Goal: Task Accomplishment & Management: Manage account settings

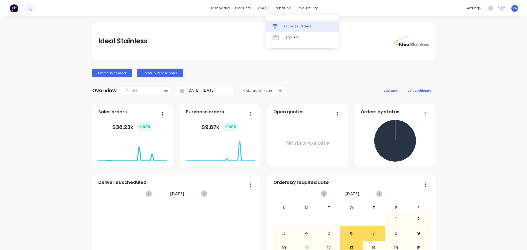
click at [296, 27] on div "Purchase Orders" at bounding box center [296, 26] width 29 height 5
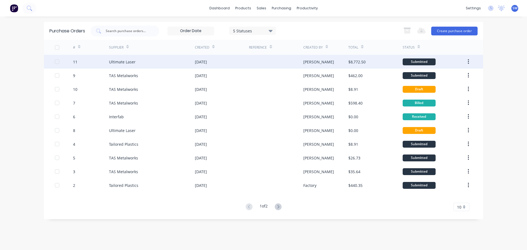
click at [122, 66] on div "Ultimate Laser" at bounding box center [152, 62] width 86 height 14
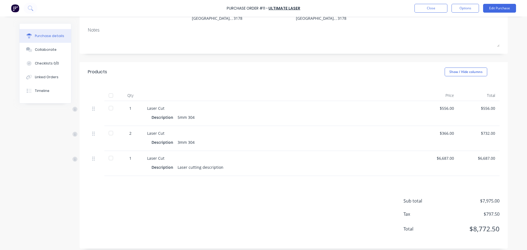
scroll to position [70, 0]
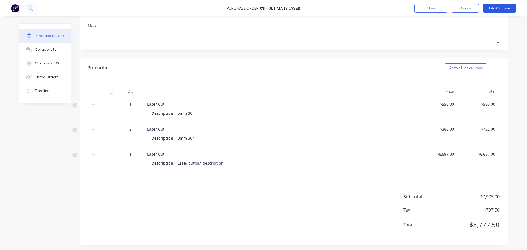
click at [493, 9] on button "Edit Purchase" at bounding box center [499, 8] width 33 height 9
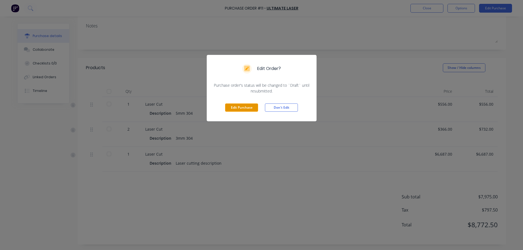
click at [242, 111] on button "Edit Purchase" at bounding box center [241, 107] width 33 height 8
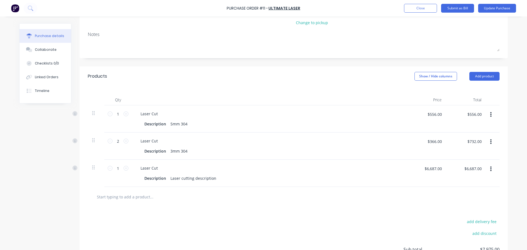
click at [119, 199] on input "text" at bounding box center [152, 196] width 110 height 11
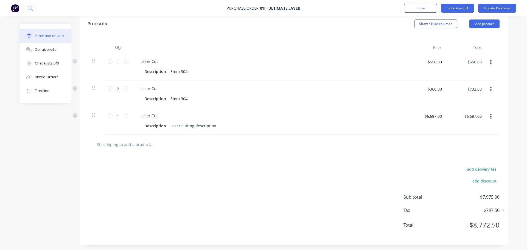
scroll to position [123, 0]
type input "tna"
drag, startPoint x: 105, startPoint y: 145, endPoint x: 81, endPoint y: 146, distance: 23.6
click at [81, 146] on div "tna" at bounding box center [294, 144] width 428 height 20
click at [472, 25] on button "Add product" at bounding box center [484, 23] width 30 height 9
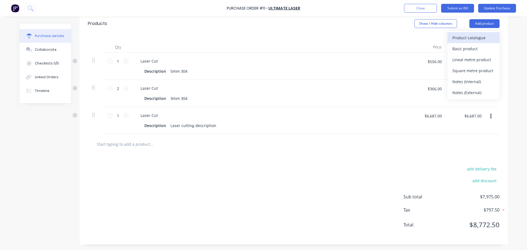
click at [475, 36] on div "Product catalogue" at bounding box center [473, 38] width 42 height 8
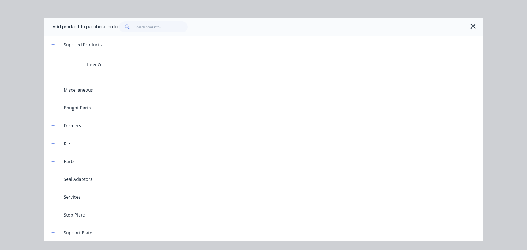
click at [74, 108] on div "Bought Parts" at bounding box center [77, 108] width 36 height 7
click at [56, 109] on button "button" at bounding box center [53, 107] width 7 height 7
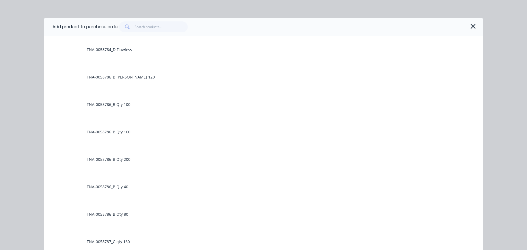
scroll to position [16624, 0]
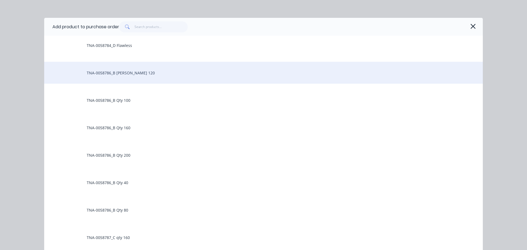
click at [103, 74] on div "TNA-0058786_B [PERSON_NAME] 120" at bounding box center [263, 73] width 438 height 22
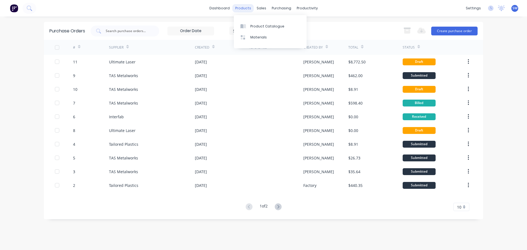
click at [245, 10] on div "products" at bounding box center [242, 8] width 21 height 8
click at [263, 27] on div "Product Catalogue" at bounding box center [267, 26] width 34 height 5
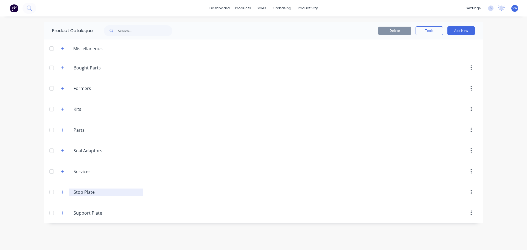
click at [88, 193] on input "Stop Plate" at bounding box center [106, 192] width 65 height 7
click at [64, 193] on icon "button" at bounding box center [62, 192] width 3 height 4
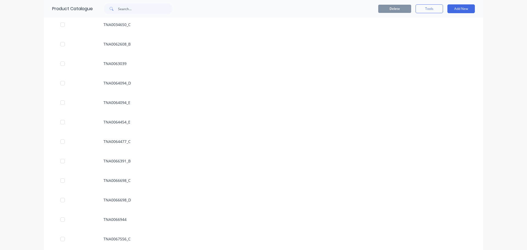
scroll to position [247, 0]
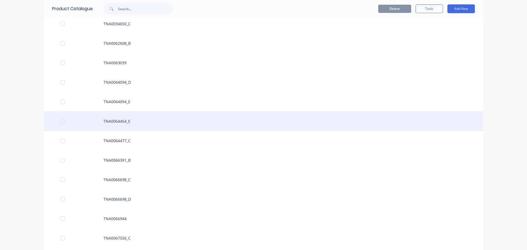
click at [112, 122] on div "TNA0064454_E" at bounding box center [263, 120] width 439 height 19
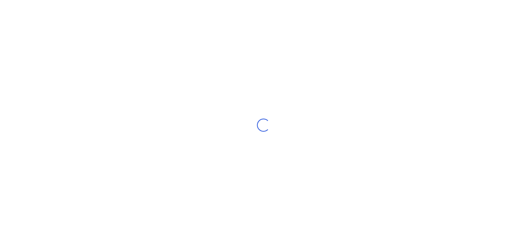
type textarea "x"
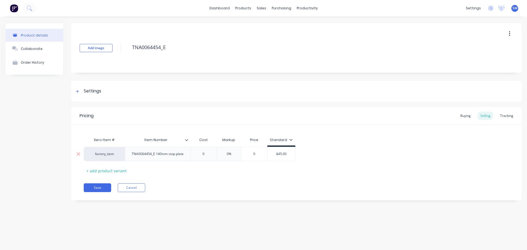
type input "$45.00"
click at [278, 154] on input "$45.00" at bounding box center [280, 153] width 27 height 5
click at [128, 188] on button "Cancel" at bounding box center [131, 187] width 27 height 9
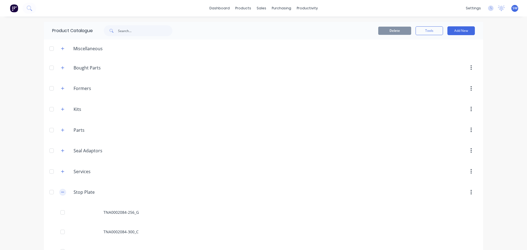
click at [61, 190] on icon "button" at bounding box center [62, 192] width 3 height 4
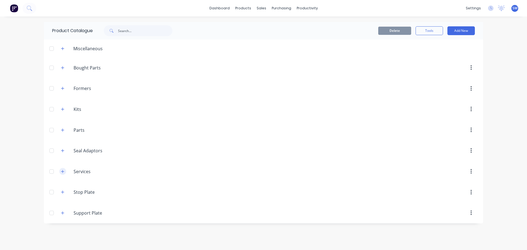
click at [64, 173] on icon "button" at bounding box center [62, 172] width 3 height 4
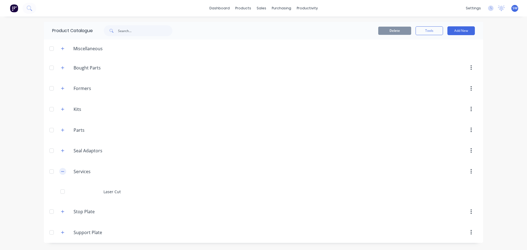
click at [64, 173] on icon "button" at bounding box center [62, 172] width 3 height 4
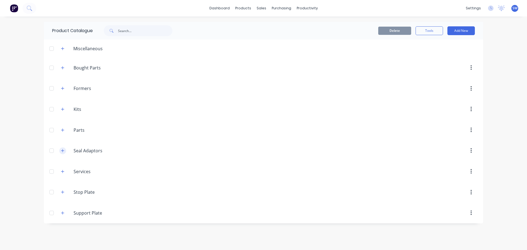
click at [64, 151] on button "button" at bounding box center [62, 150] width 7 height 7
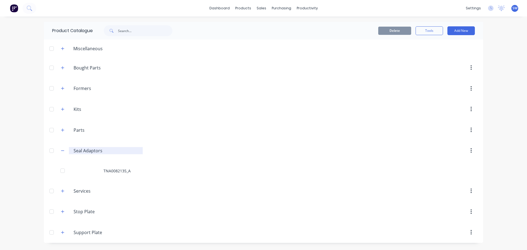
click at [88, 153] on input "Seal Adaptors" at bounding box center [106, 150] width 65 height 7
click at [66, 149] on div "Seal.Adaptors Seal Adaptors" at bounding box center [100, 151] width 86 height 10
click at [63, 111] on icon "button" at bounding box center [62, 109] width 3 height 4
click at [65, 152] on button "button" at bounding box center [62, 150] width 7 height 7
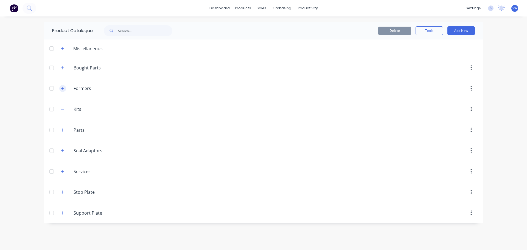
click at [61, 88] on icon "button" at bounding box center [62, 88] width 3 height 3
click at [64, 88] on icon "button" at bounding box center [62, 88] width 3 height 4
click at [63, 66] on icon "button" at bounding box center [62, 68] width 3 height 4
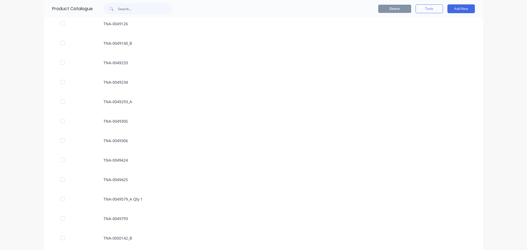
scroll to position [7132, 0]
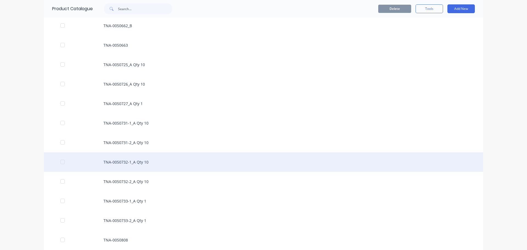
click at [119, 163] on div "TNA-0050732-1_A Qty 10" at bounding box center [263, 161] width 439 height 19
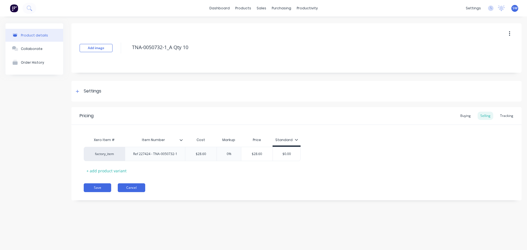
click at [137, 185] on button "Cancel" at bounding box center [131, 187] width 27 height 9
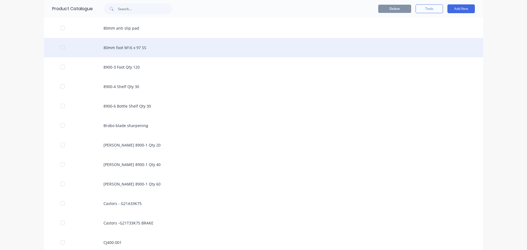
scroll to position [274, 0]
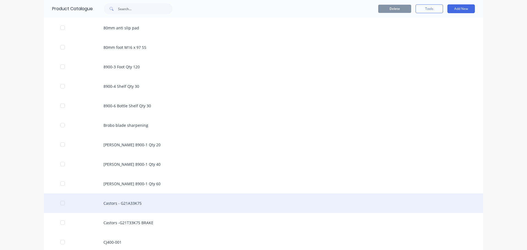
click at [117, 199] on div "Castors - G21A33K75" at bounding box center [263, 202] width 439 height 19
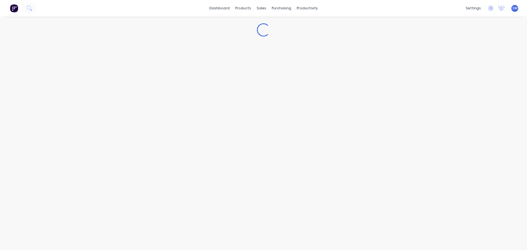
type textarea "x"
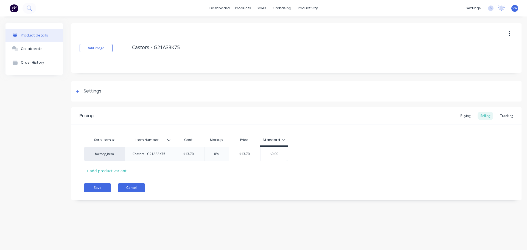
click at [132, 192] on button "Cancel" at bounding box center [131, 187] width 27 height 9
